Goal: Browse casually

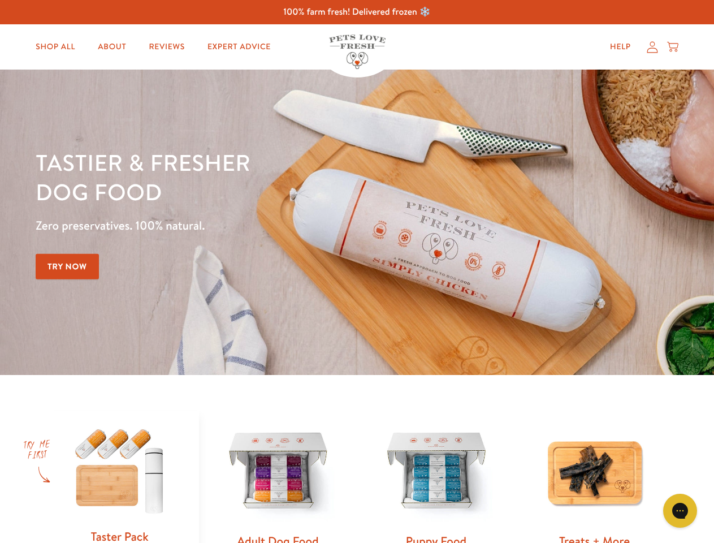
click at [357, 271] on div "Tastier & fresher dog food Zero preservatives. 100% natural. Try Now" at bounding box center [250, 221] width 428 height 149
click at [680, 510] on icon "Open gorgias live chat" at bounding box center [679, 510] width 11 height 11
